Goal: Information Seeking & Learning: Learn about a topic

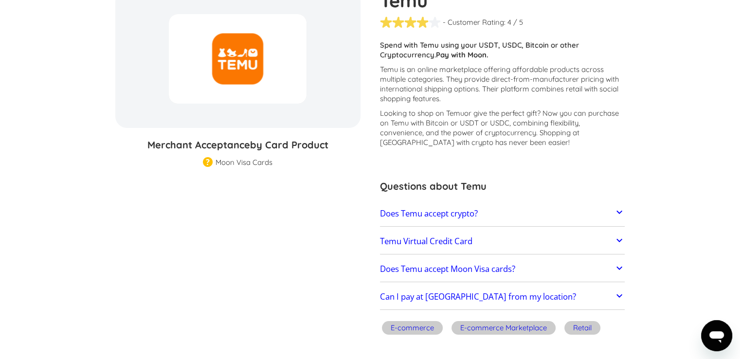
scroll to position [146, 0]
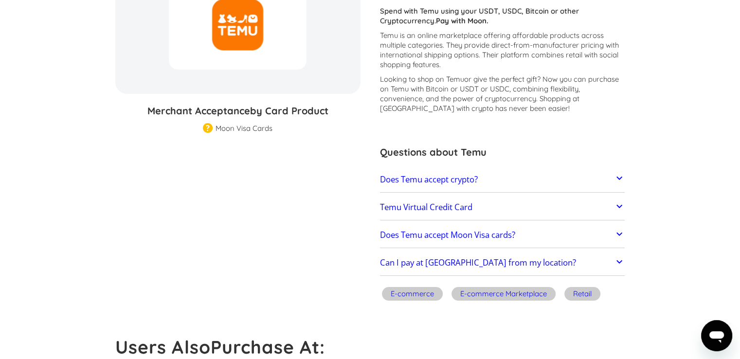
click at [484, 178] on link "Does Temu accept crypto?" at bounding box center [502, 179] width 245 height 20
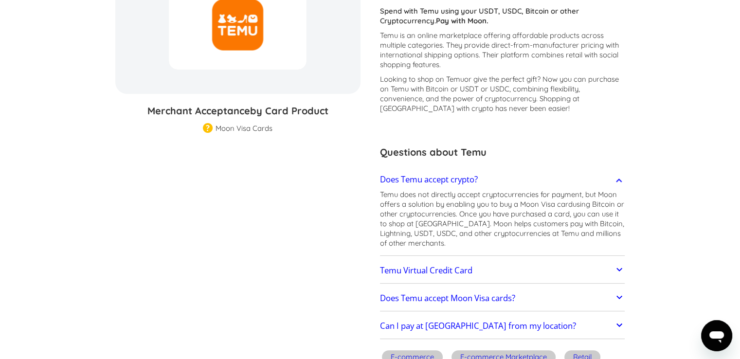
click at [485, 177] on link "Does Temu accept crypto?" at bounding box center [502, 179] width 245 height 20
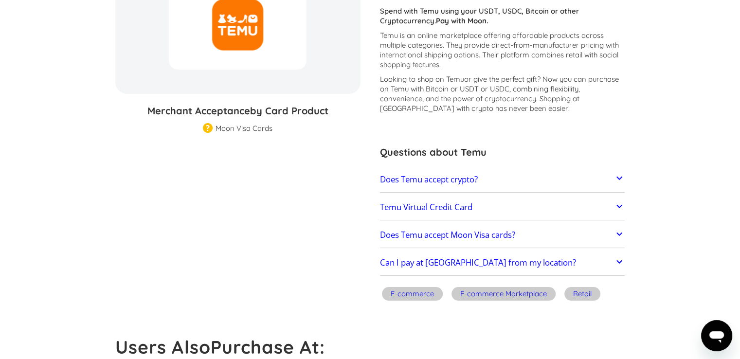
click at [490, 201] on link "Temu Virtual Credit Card" at bounding box center [502, 207] width 245 height 20
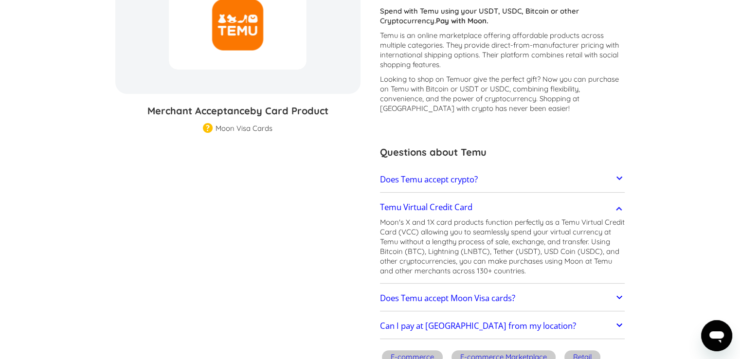
click at [494, 203] on link "Temu Virtual Credit Card" at bounding box center [502, 207] width 245 height 20
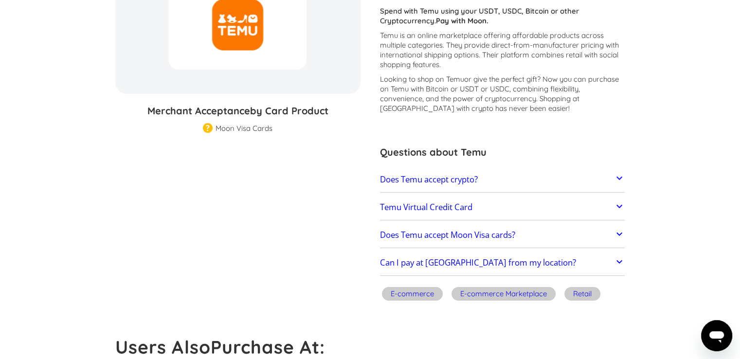
click at [253, 74] on div "Temu % GIFT CARD DISCOUNT" at bounding box center [237, 25] width 245 height 138
click at [249, 123] on div "Merchant Acceptance by Card Product Merchant Gift Card Moon Visa Cards Moon Pro…" at bounding box center [237, 118] width 245 height 29
click at [250, 123] on div "Merchant Acceptance by Card Product Merchant Gift Card Moon Visa Cards Moon Pro…" at bounding box center [237, 118] width 245 height 29
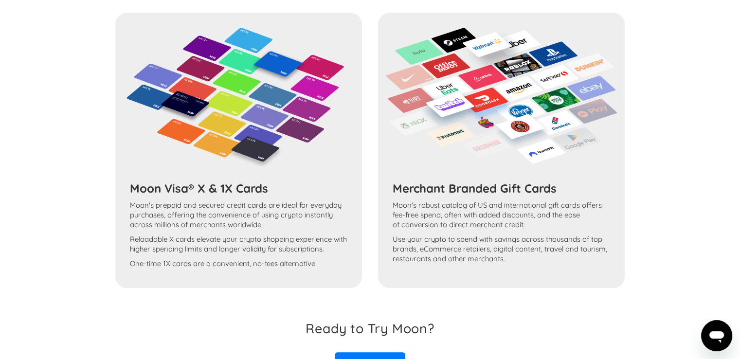
scroll to position [973, 0]
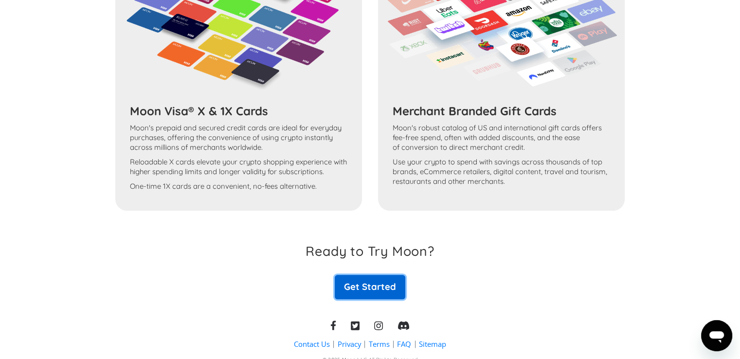
click at [362, 282] on link "Get Started" at bounding box center [370, 287] width 70 height 24
